Goal: Task Accomplishment & Management: Manage account settings

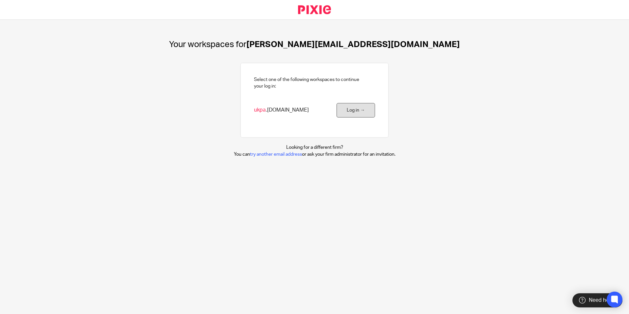
click at [352, 112] on link "Log in →" at bounding box center [356, 110] width 39 height 15
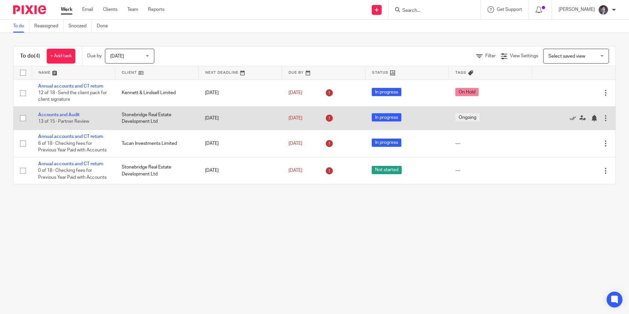
click at [103, 117] on td "Accounts and Audit 13 of 15 · Partner Review" at bounding box center [74, 117] width 84 height 23
click at [78, 115] on link "Accounts and Audit" at bounding box center [58, 115] width 41 height 5
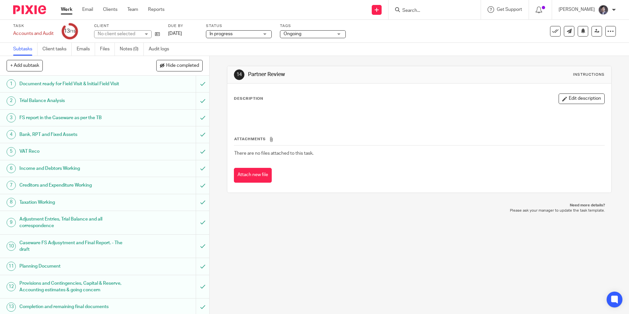
scroll to position [35, 0]
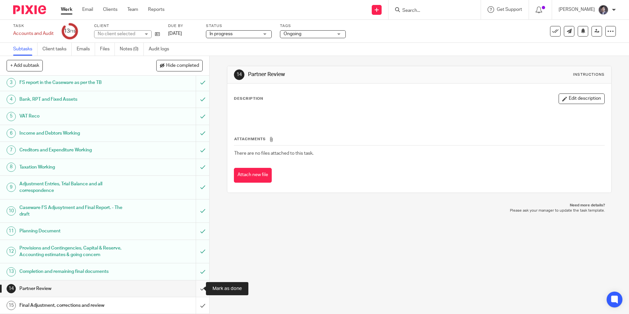
click at [199, 287] on input "submit" at bounding box center [104, 288] width 209 height 16
click at [195, 309] on input "submit" at bounding box center [104, 305] width 209 height 16
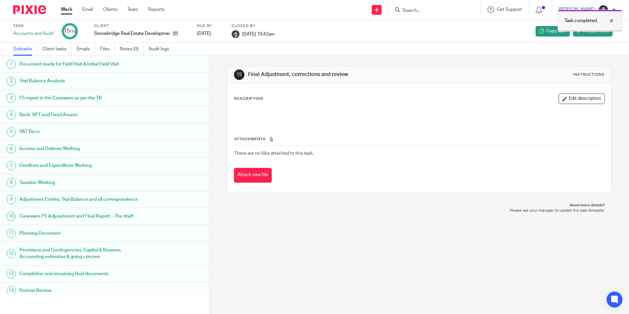
drag, startPoint x: 612, startPoint y: 19, endPoint x: 610, endPoint y: 23, distance: 4.7
click at [613, 19] on div at bounding box center [607, 21] width 18 height 8
click at [69, 9] on link "Work" at bounding box center [67, 9] width 12 height 7
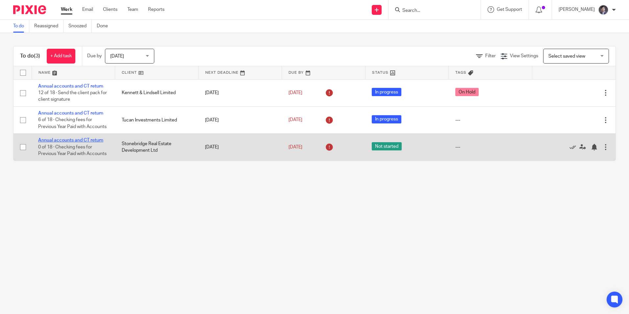
click at [68, 139] on link "Annual accounts and CT return" at bounding box center [70, 140] width 65 height 5
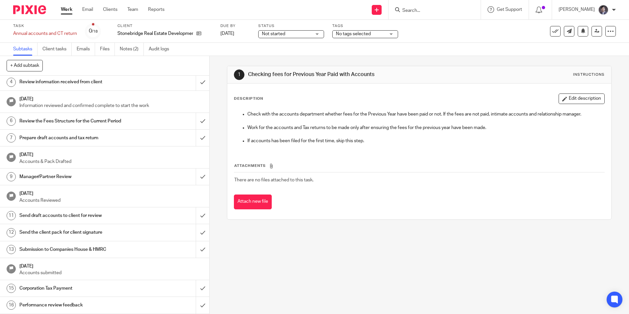
scroll to position [91, 0]
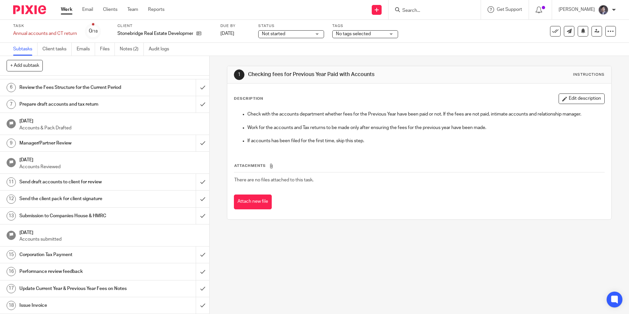
click at [14, 304] on div "18" at bounding box center [11, 305] width 9 height 9
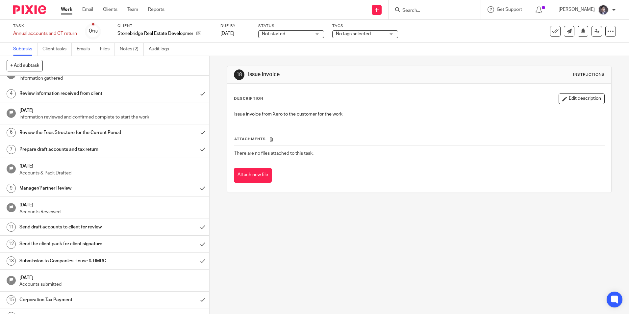
scroll to position [91, 0]
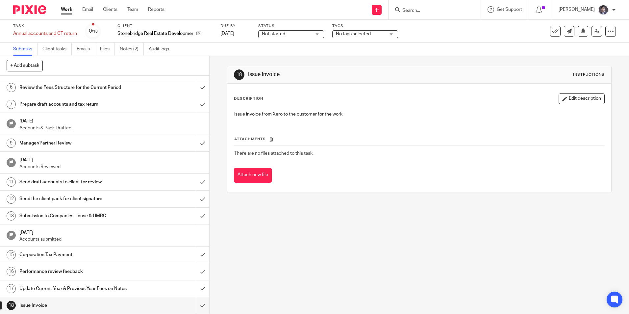
click at [11, 302] on div "18" at bounding box center [11, 305] width 9 height 9
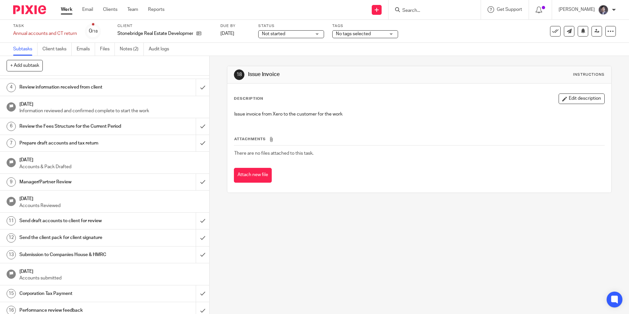
scroll to position [91, 0]
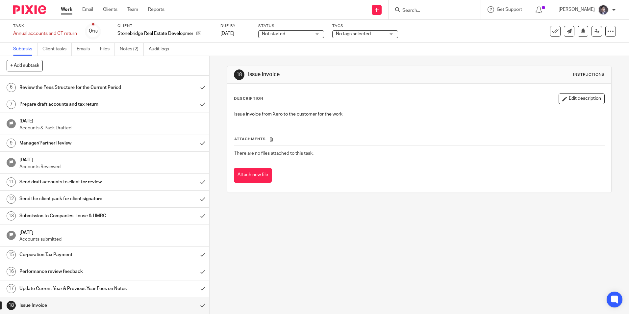
click at [10, 288] on div "17" at bounding box center [11, 288] width 9 height 9
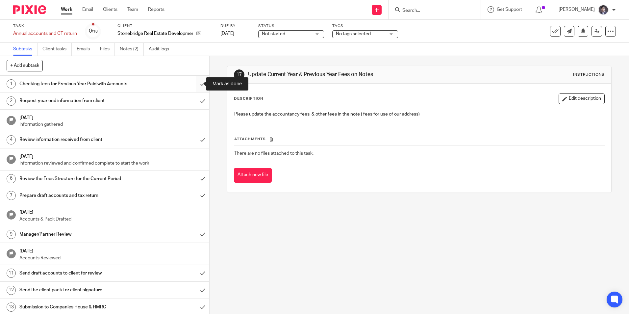
click at [195, 85] on input "submit" at bounding box center [104, 84] width 209 height 16
click at [195, 100] on input "submit" at bounding box center [104, 100] width 209 height 16
click at [199, 138] on input "submit" at bounding box center [104, 139] width 209 height 16
click at [198, 179] on input "submit" at bounding box center [104, 178] width 209 height 16
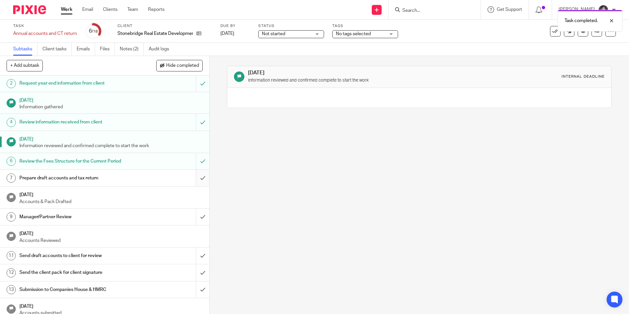
scroll to position [33, 0]
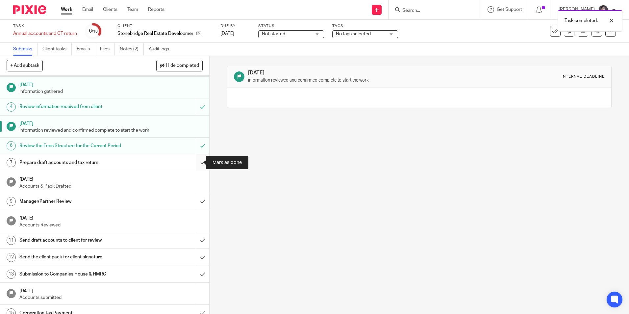
click at [194, 164] on input "submit" at bounding box center [104, 162] width 209 height 16
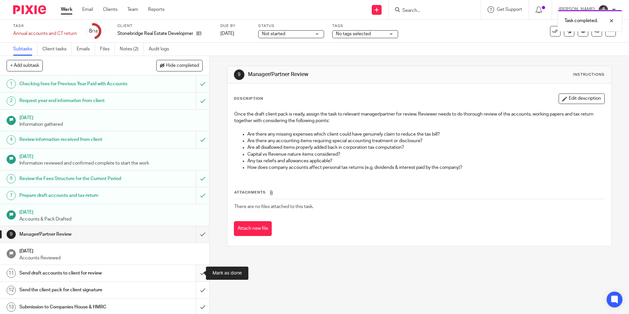
click at [197, 272] on input "submit" at bounding box center [104, 273] width 209 height 16
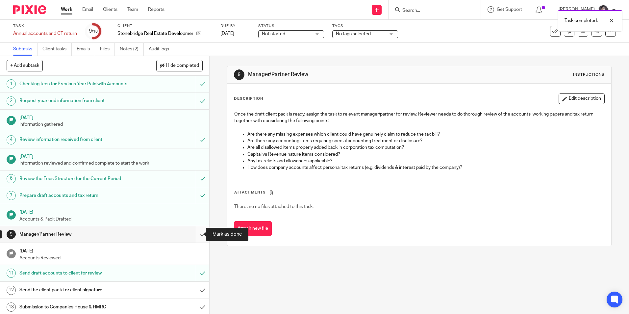
click at [195, 238] on input "submit" at bounding box center [104, 234] width 209 height 16
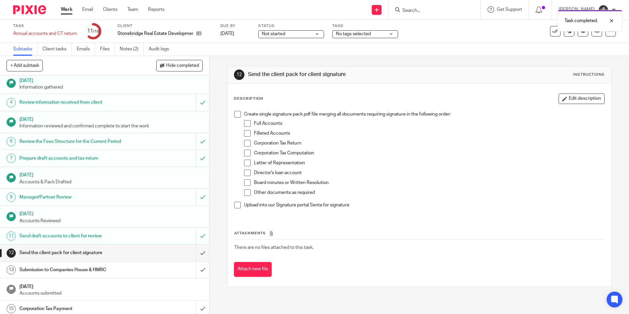
scroll to position [91, 0]
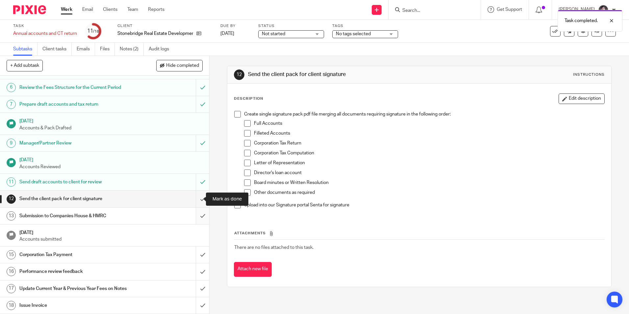
drag, startPoint x: 197, startPoint y: 201, endPoint x: 198, endPoint y: 212, distance: 10.2
click at [198, 202] on input "submit" at bounding box center [104, 199] width 209 height 16
click at [198, 216] on input "submit" at bounding box center [104, 216] width 209 height 16
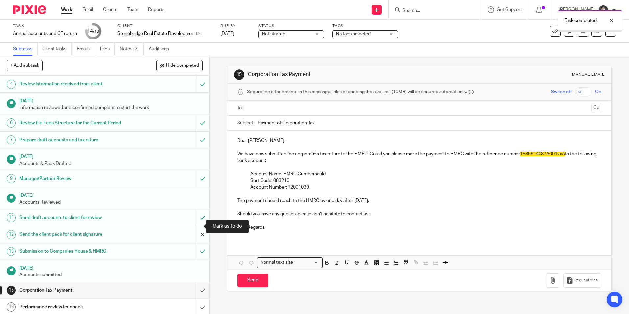
scroll to position [91, 0]
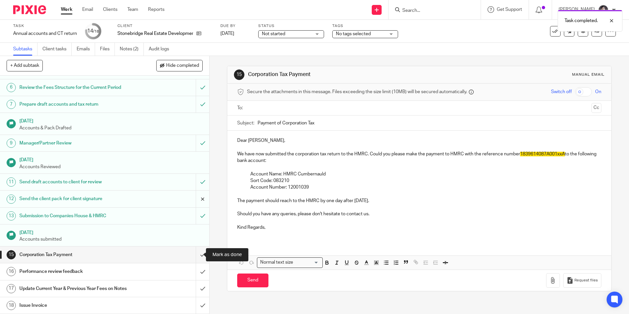
click at [197, 258] on input "submit" at bounding box center [104, 255] width 209 height 16
click at [197, 269] on input "submit" at bounding box center [104, 271] width 209 height 16
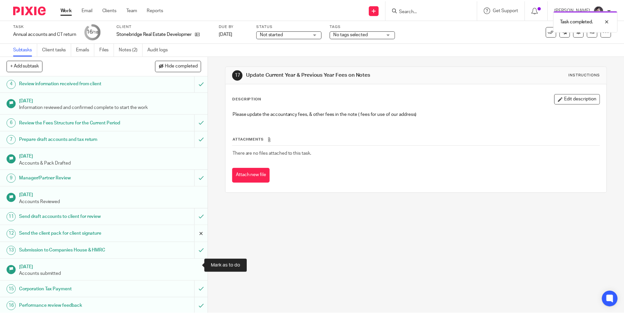
scroll to position [91, 0]
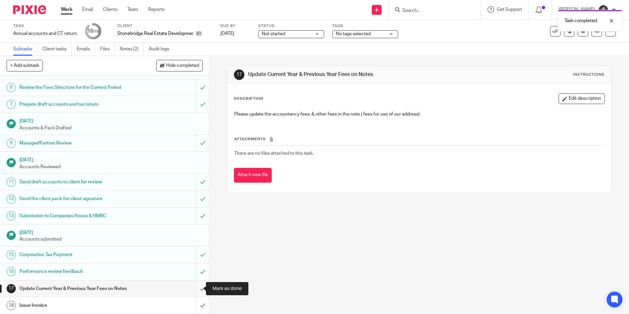
click at [199, 289] on input "submit" at bounding box center [104, 288] width 209 height 16
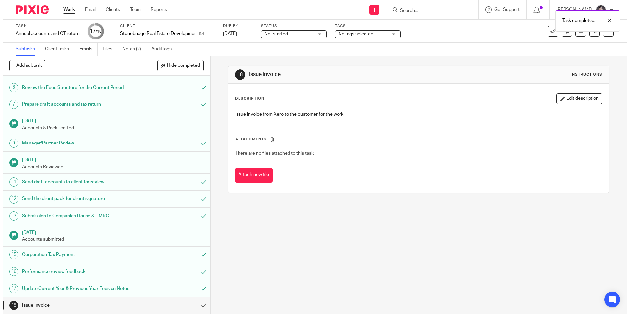
scroll to position [91, 0]
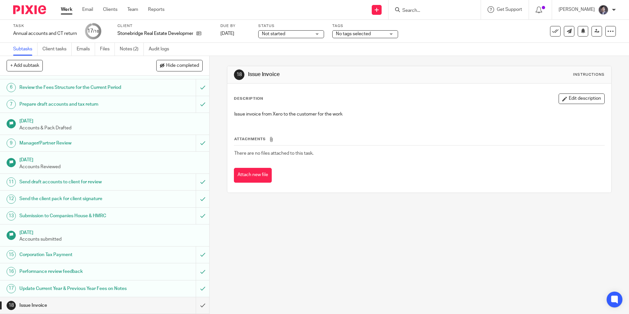
click at [70, 11] on link "Work" at bounding box center [67, 9] width 12 height 7
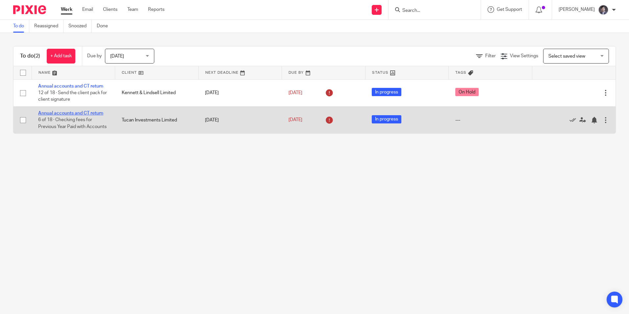
click at [63, 114] on link "Annual accounts and CT return" at bounding box center [70, 113] width 65 height 5
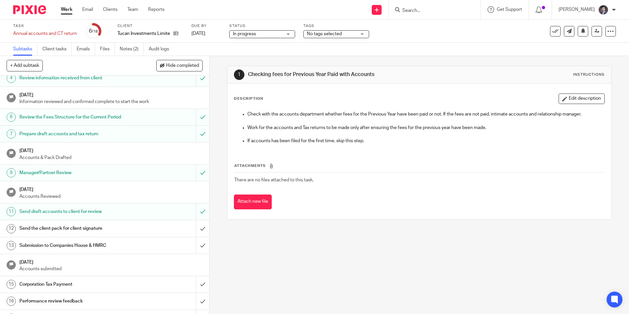
scroll to position [91, 0]
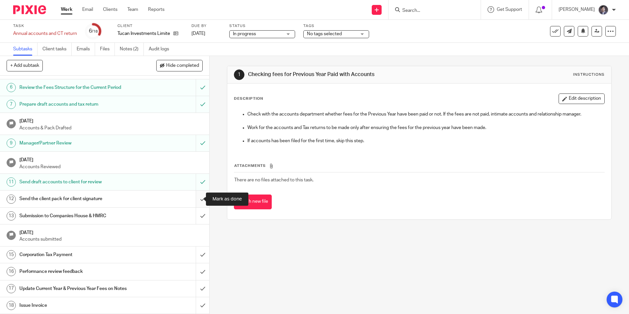
click at [199, 200] on input "submit" at bounding box center [104, 199] width 209 height 16
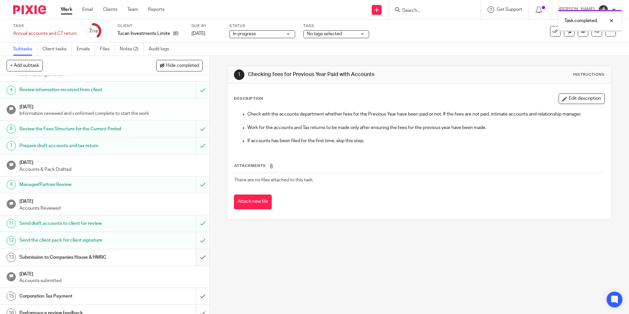
scroll to position [91, 0]
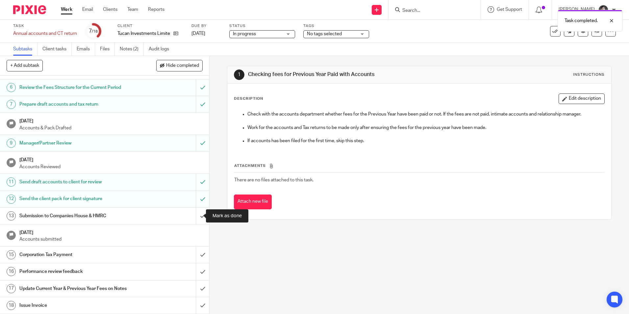
drag, startPoint x: 196, startPoint y: 214, endPoint x: 198, endPoint y: 230, distance: 16.3
click at [196, 214] on input "submit" at bounding box center [104, 216] width 209 height 16
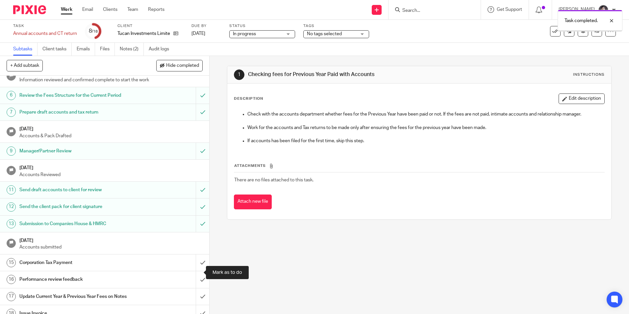
scroll to position [91, 0]
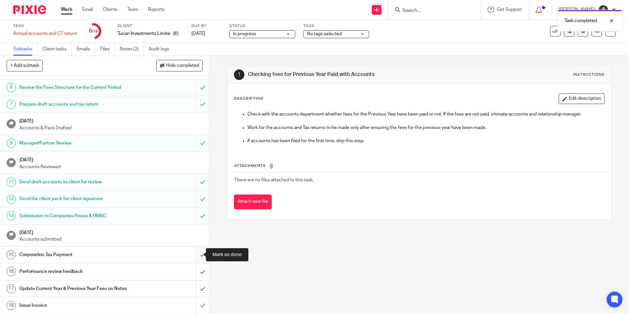
click at [195, 258] on input "submit" at bounding box center [104, 255] width 209 height 16
click at [195, 272] on input "submit" at bounding box center [104, 271] width 209 height 16
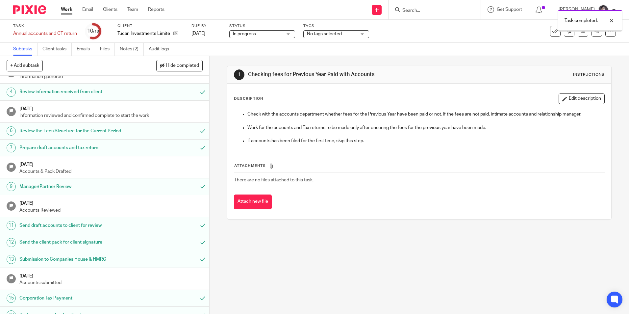
scroll to position [91, 0]
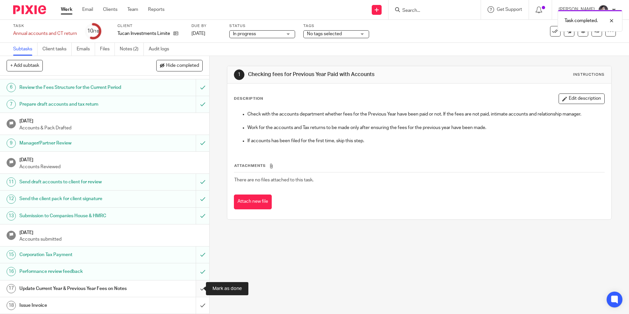
click at [197, 287] on input "submit" at bounding box center [104, 288] width 209 height 16
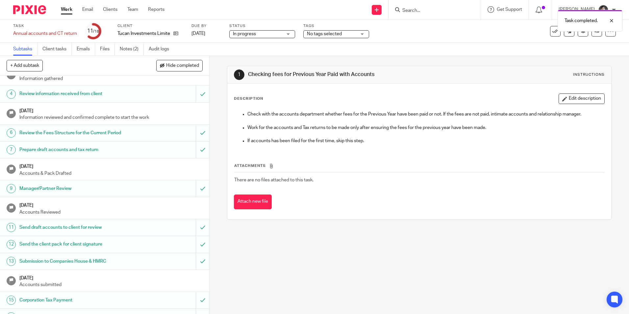
scroll to position [91, 0]
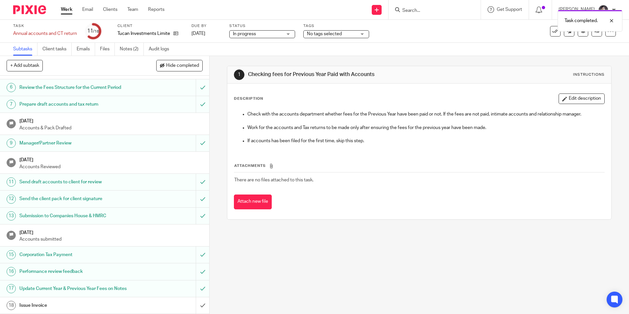
click at [65, 11] on link "Work" at bounding box center [67, 9] width 12 height 7
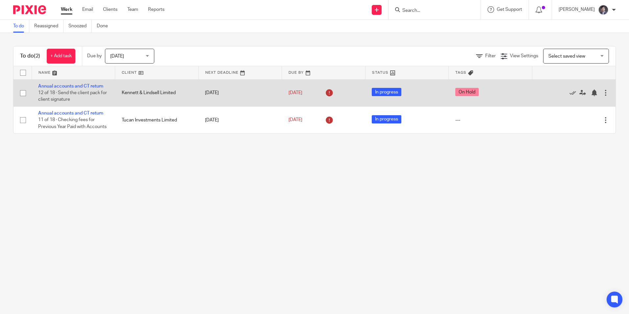
drag, startPoint x: 187, startPoint y: 91, endPoint x: 133, endPoint y: 89, distance: 54.3
click at [133, 90] on td "Kennett & Lindsell Limited" at bounding box center [157, 92] width 84 height 27
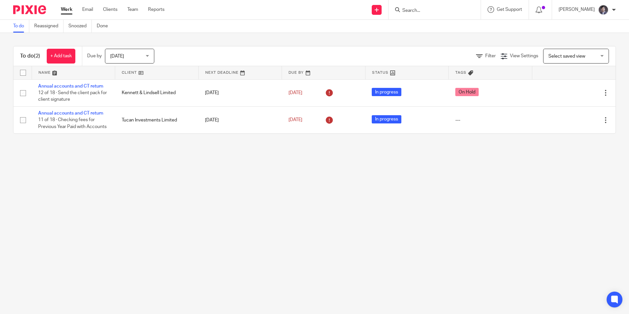
click at [425, 11] on input "Search" at bounding box center [431, 11] width 59 height 6
paste input "KENNETT & LINDSELL LIMITED"
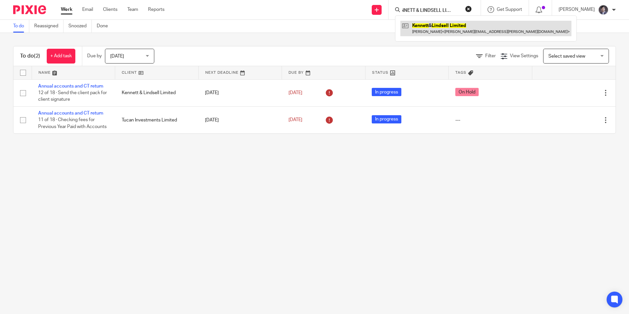
type input "KENNETT & LINDSELL LIMITED"
click at [435, 28] on link at bounding box center [486, 28] width 171 height 15
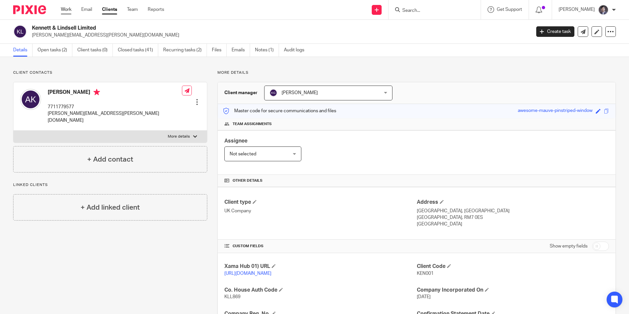
click at [64, 10] on link "Work" at bounding box center [66, 9] width 11 height 7
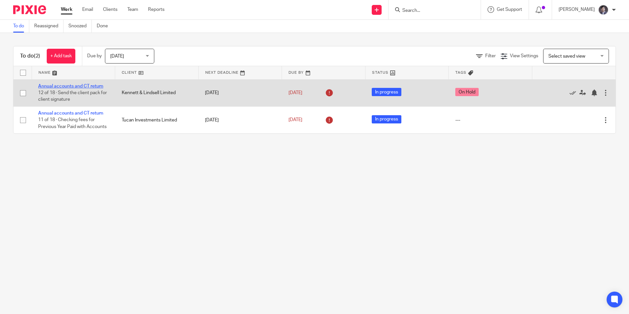
click at [64, 87] on link "Annual accounts and CT return" at bounding box center [70, 86] width 65 height 5
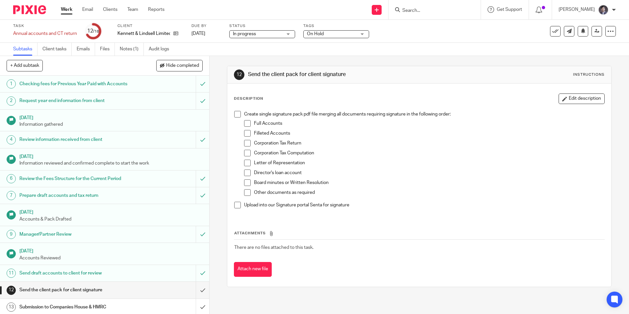
click at [64, 9] on link "Work" at bounding box center [67, 9] width 12 height 7
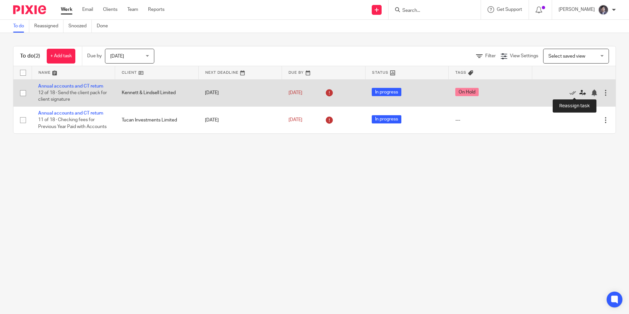
click at [580, 93] on icon at bounding box center [583, 93] width 7 height 7
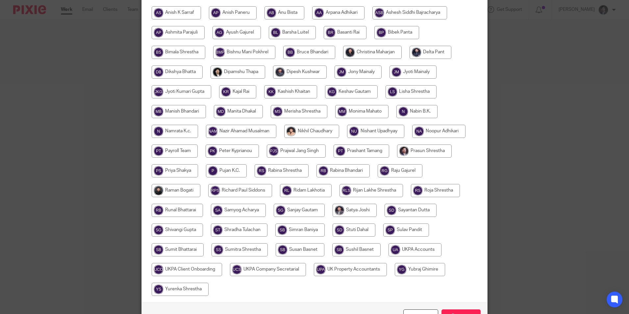
scroll to position [143, 0]
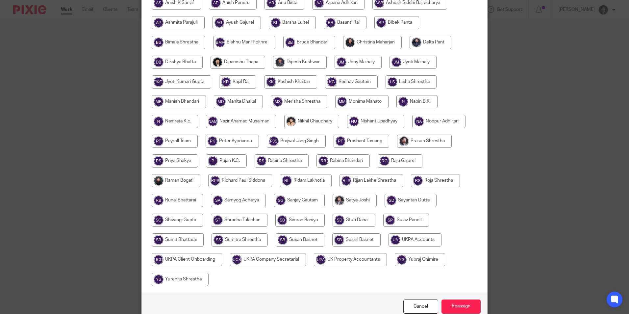
click at [347, 82] on input "radio" at bounding box center [351, 81] width 53 height 13
radio input "true"
click at [465, 308] on input "Reassign" at bounding box center [461, 306] width 39 height 14
